Goal: Complete application form

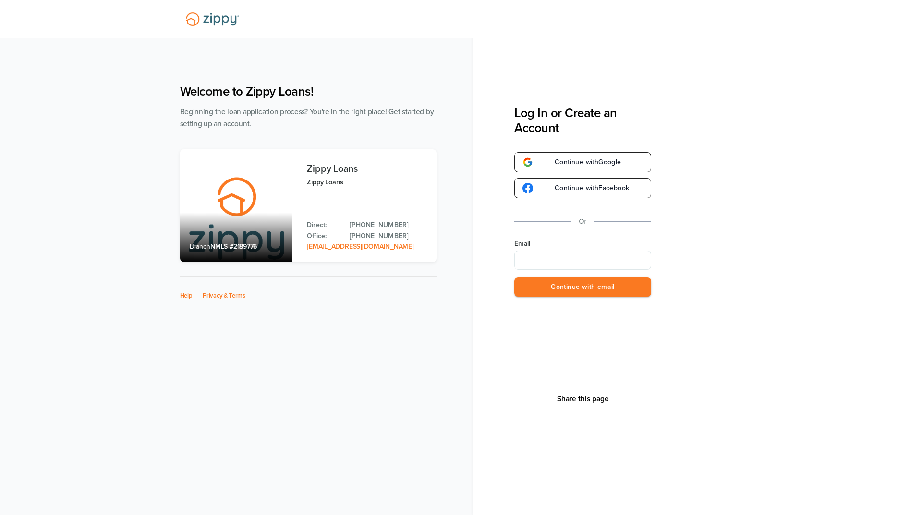
type input "**********"
click at [552, 291] on button "Continue with email" at bounding box center [582, 288] width 137 height 20
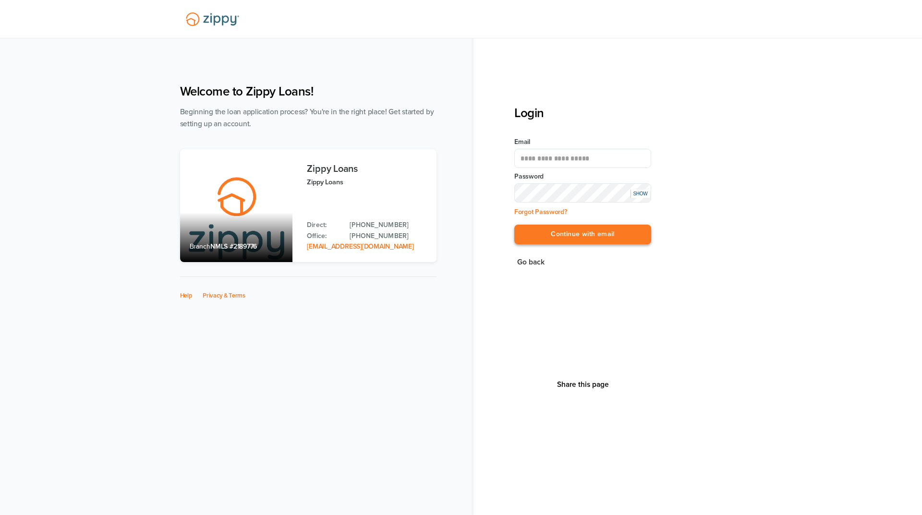
click at [557, 234] on button "Continue with email" at bounding box center [582, 235] width 137 height 20
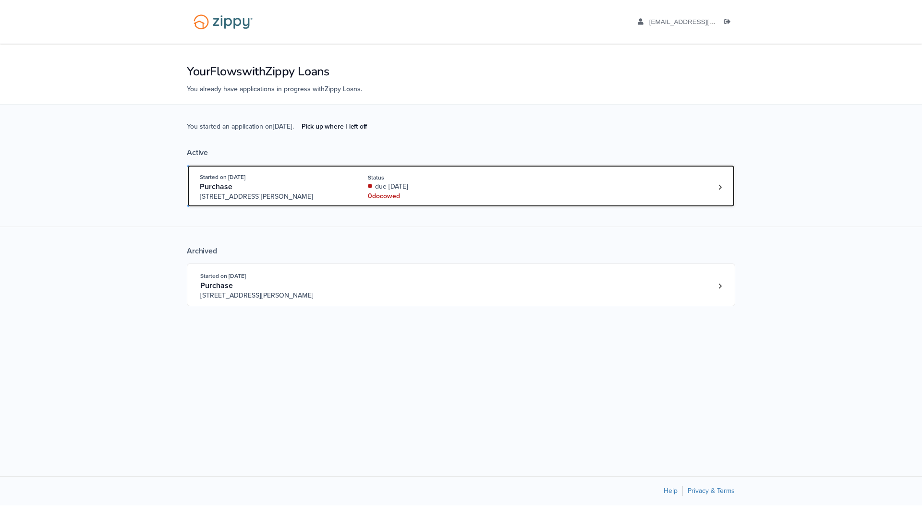
click at [486, 199] on div "0 doc owed" at bounding box center [432, 197] width 128 height 10
